Goal: Check status: Check status

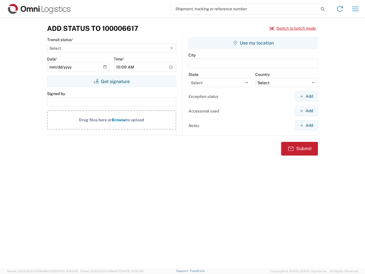
click at [245, 9] on input "search" at bounding box center [245, 8] width 148 height 11
click at [323, 9] on icon at bounding box center [323, 9] width 8 height 8
click at [340, 9] on icon at bounding box center [340, 8] width 9 height 9
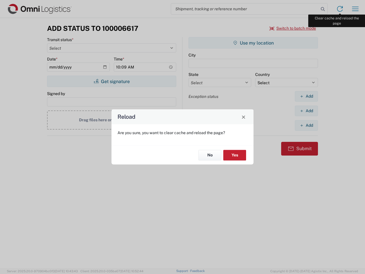
click at [356, 9] on div "Reload Are you sure, you want to clear cache and reload the page? No Yes" at bounding box center [182, 137] width 365 height 274
click at [293, 28] on div "Reload Are you sure, you want to clear cache and reload the page? No Yes" at bounding box center [182, 137] width 365 height 274
click at [112, 81] on div "Reload Are you sure, you want to clear cache and reload the page? No Yes" at bounding box center [182, 137] width 365 height 274
click at [253, 43] on div "Reload Are you sure, you want to clear cache and reload the page? No Yes" at bounding box center [182, 137] width 365 height 274
click at [306, 96] on div "Reload Are you sure, you want to clear cache and reload the page? No Yes" at bounding box center [182, 137] width 365 height 274
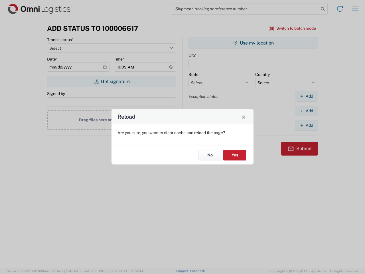
click at [306, 111] on div "Reload Are you sure, you want to clear cache and reload the page? No Yes" at bounding box center [182, 137] width 365 height 274
click at [306, 125] on div "Reload Are you sure, you want to clear cache and reload the page? No Yes" at bounding box center [182, 137] width 365 height 274
